Goal: Check status

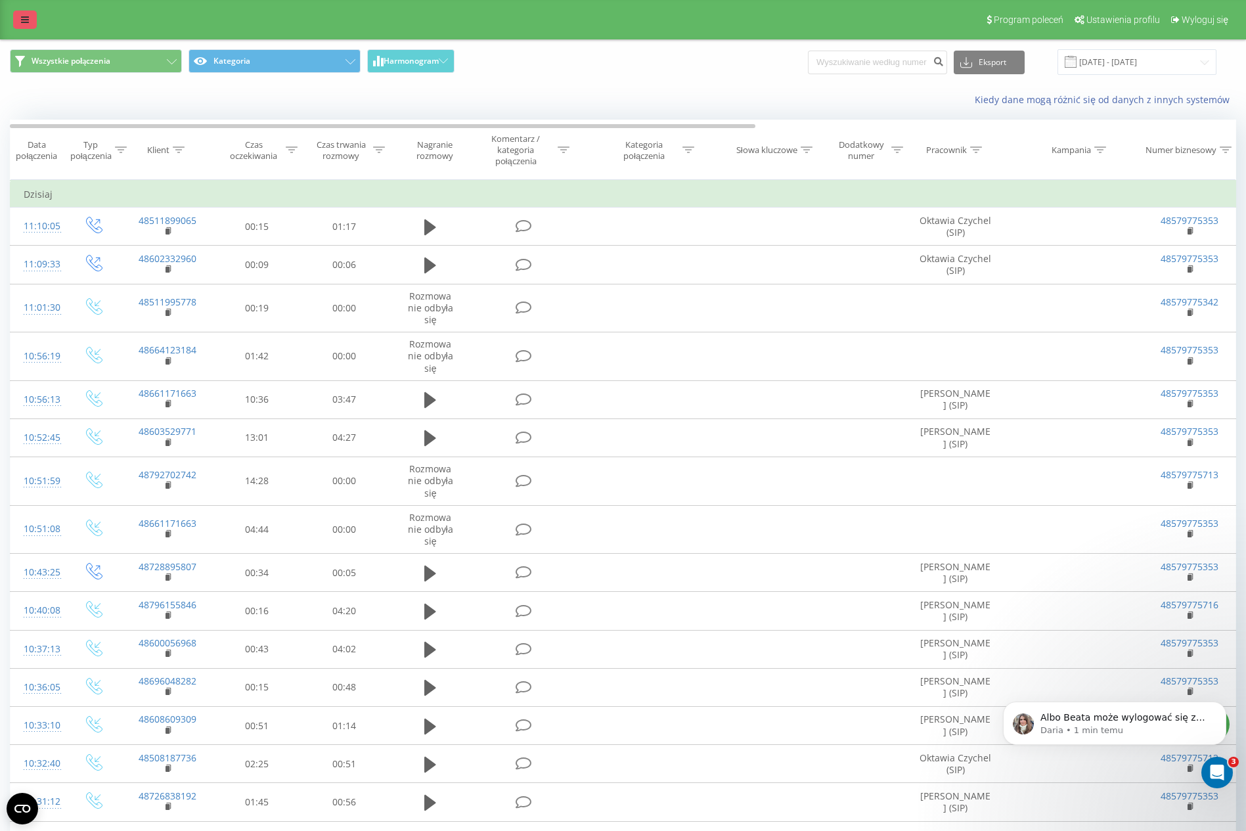
click at [24, 18] on icon at bounding box center [25, 19] width 8 height 9
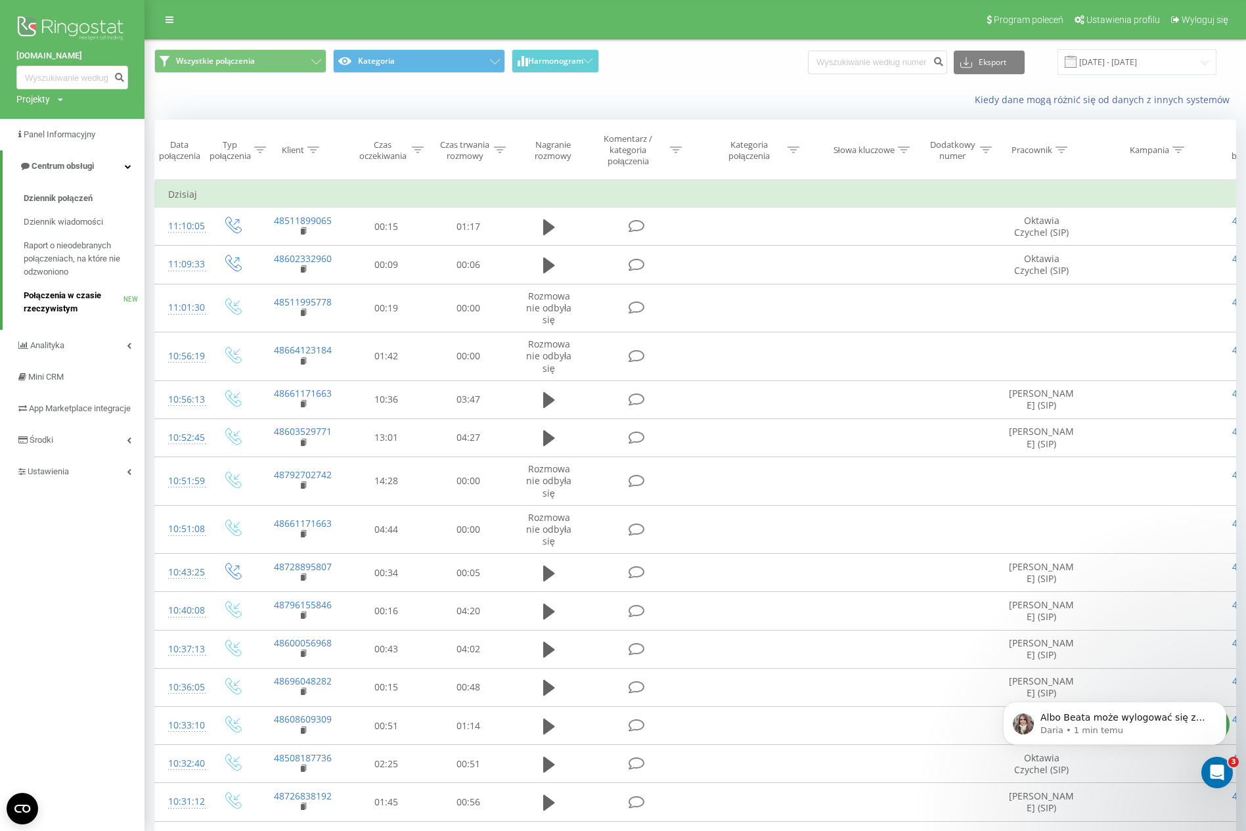
click at [55, 290] on span "Połączenia w czasie rzeczywistym" at bounding box center [74, 302] width 100 height 26
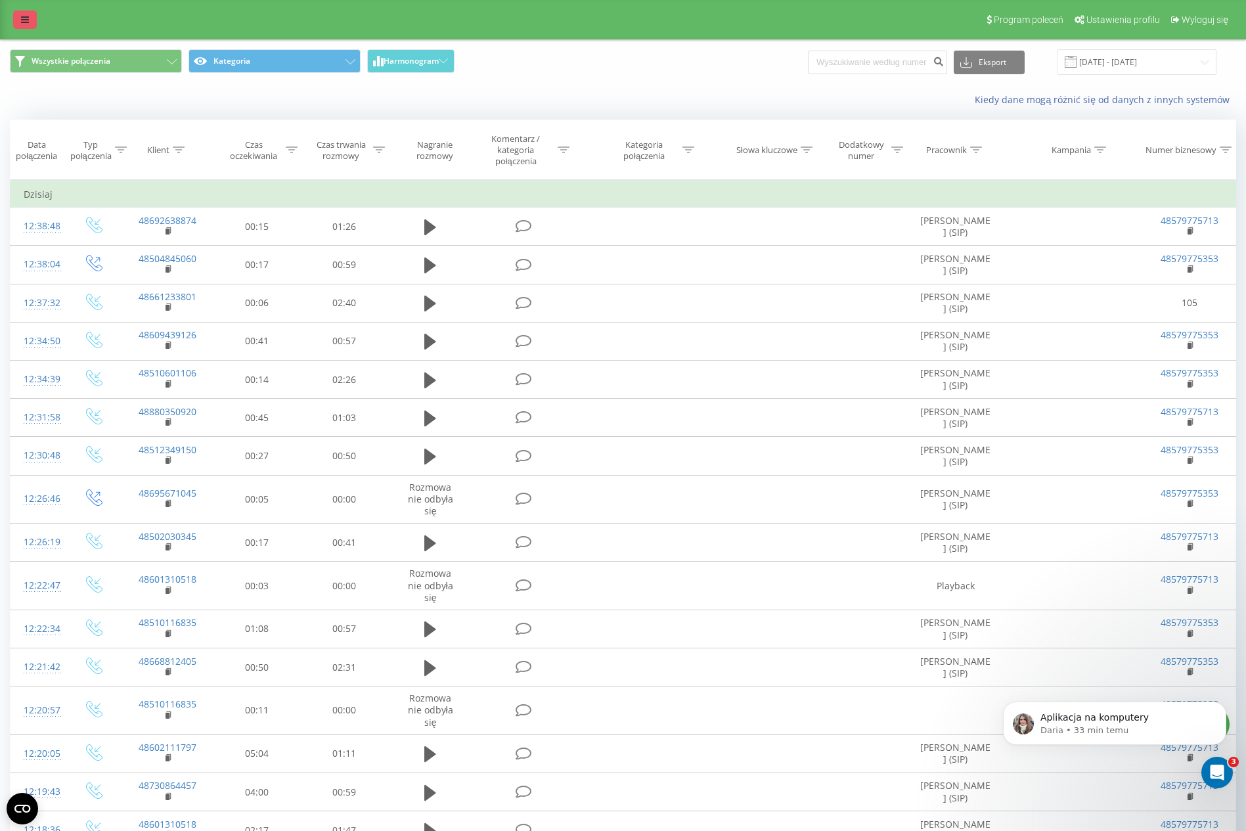
click at [18, 20] on link at bounding box center [25, 20] width 24 height 18
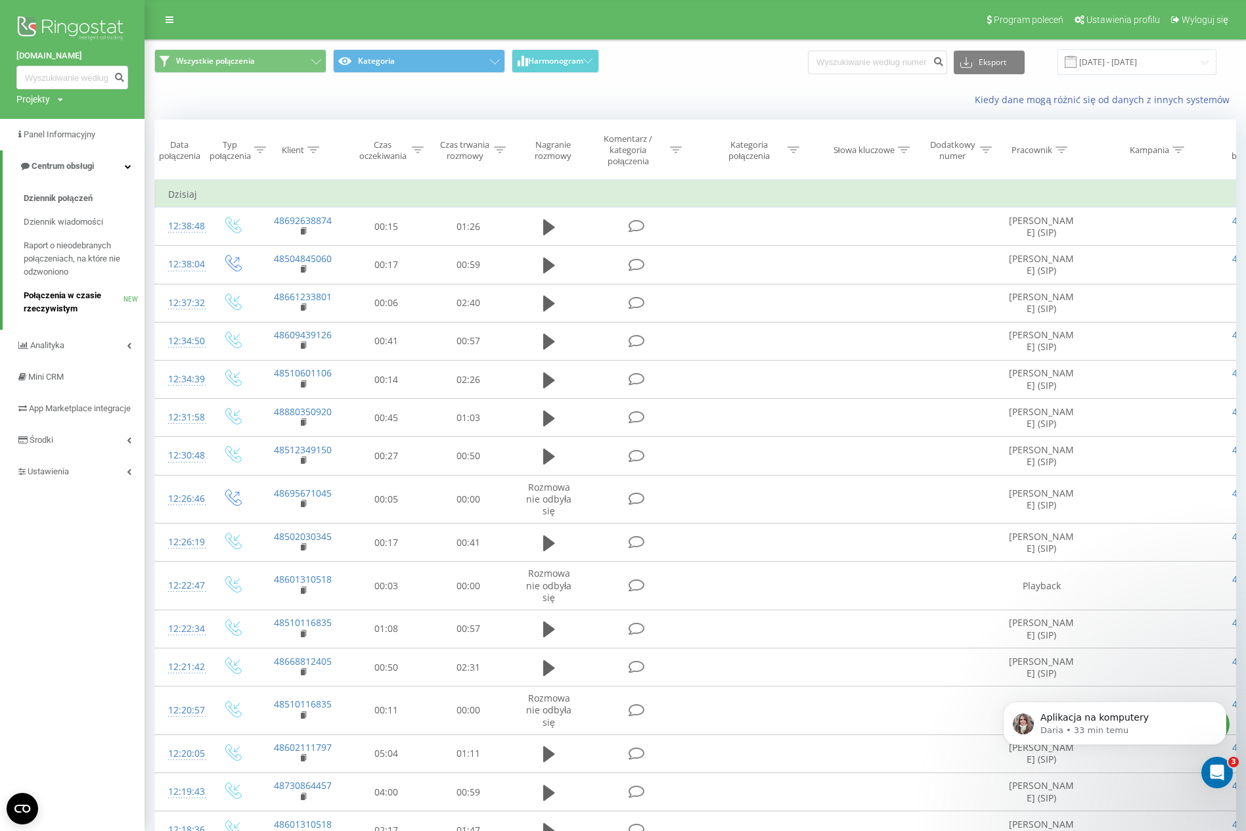
click at [60, 295] on span "Połączenia w czasie rzeczywistym" at bounding box center [74, 302] width 100 height 26
